Goal: Navigation & Orientation: Find specific page/section

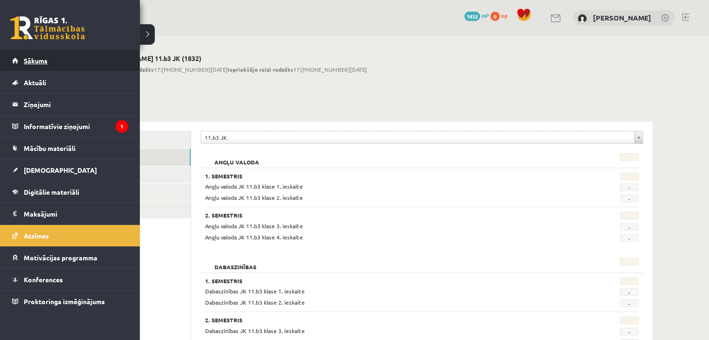
click at [32, 58] on span "Sākums" at bounding box center [36, 60] width 24 height 8
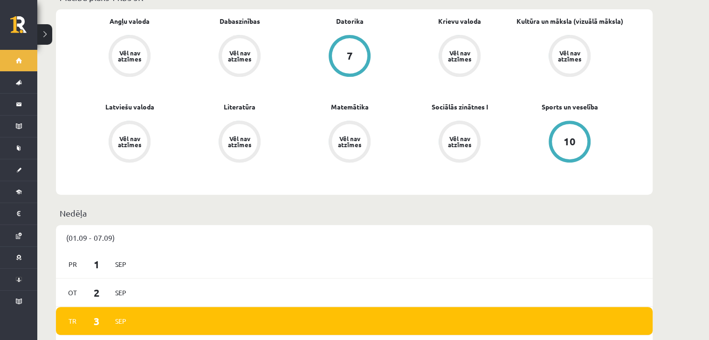
scroll to position [330, 0]
